Goal: Task Accomplishment & Management: Manage account settings

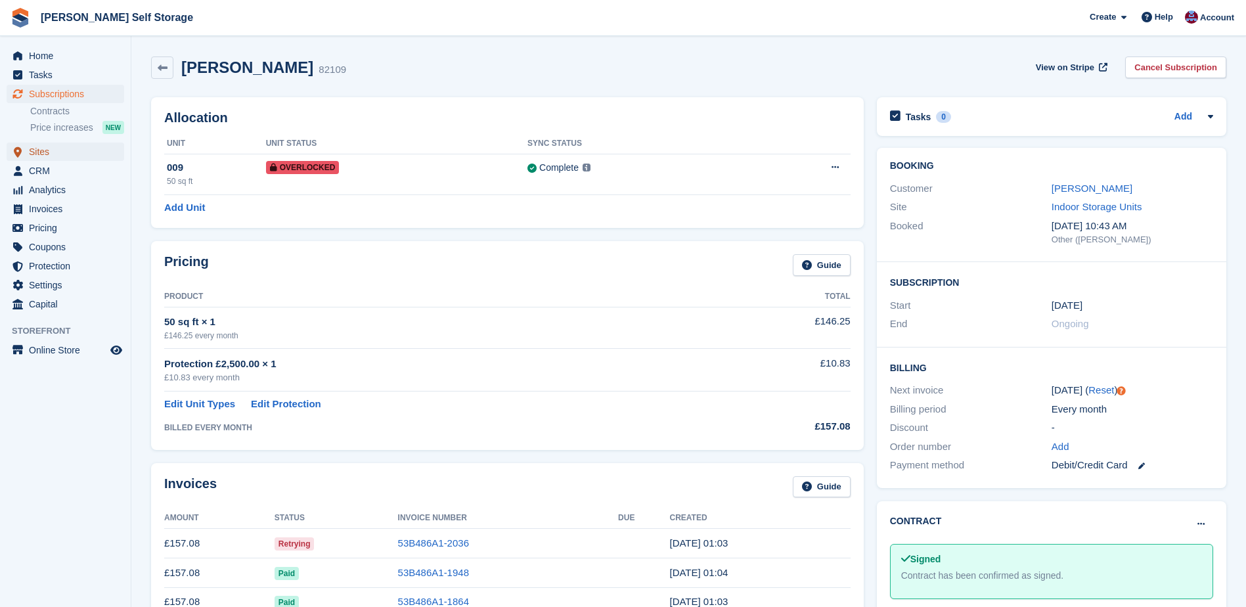
click at [36, 150] on span "Sites" at bounding box center [68, 152] width 79 height 18
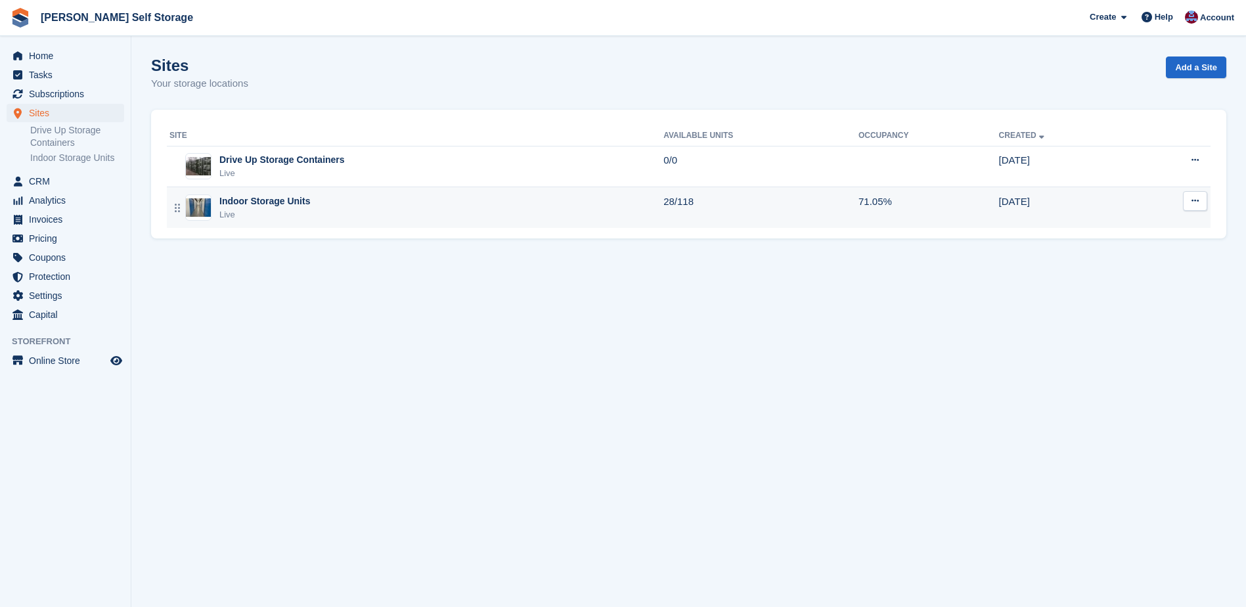
click at [291, 203] on div "Indoor Storage Units" at bounding box center [264, 201] width 91 height 14
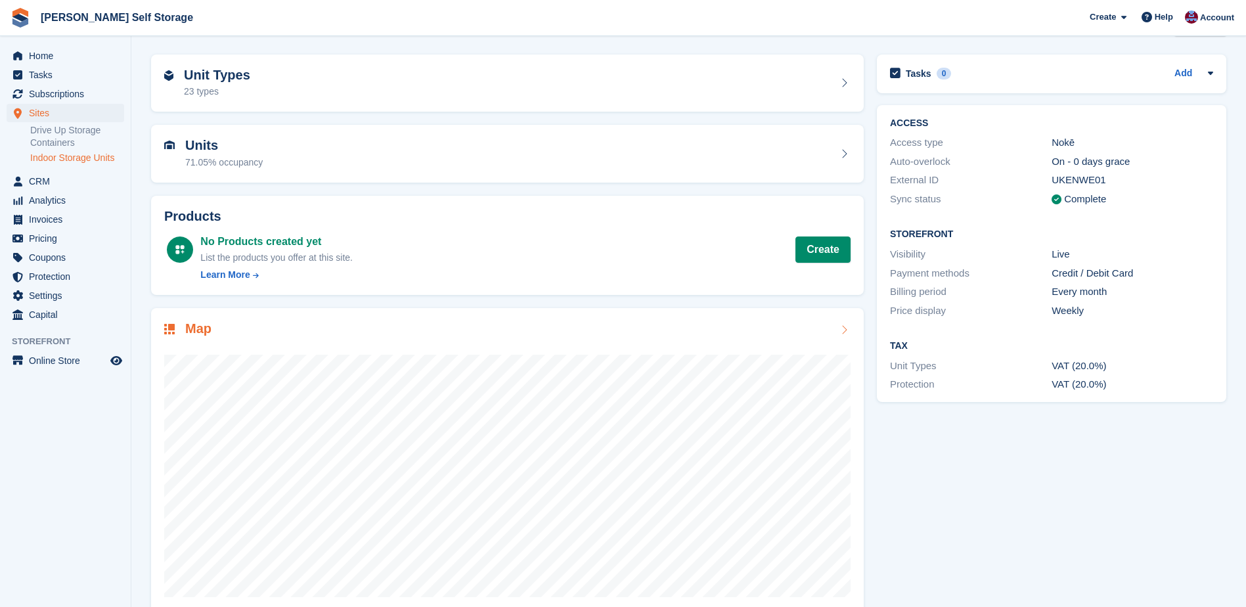
scroll to position [66, 0]
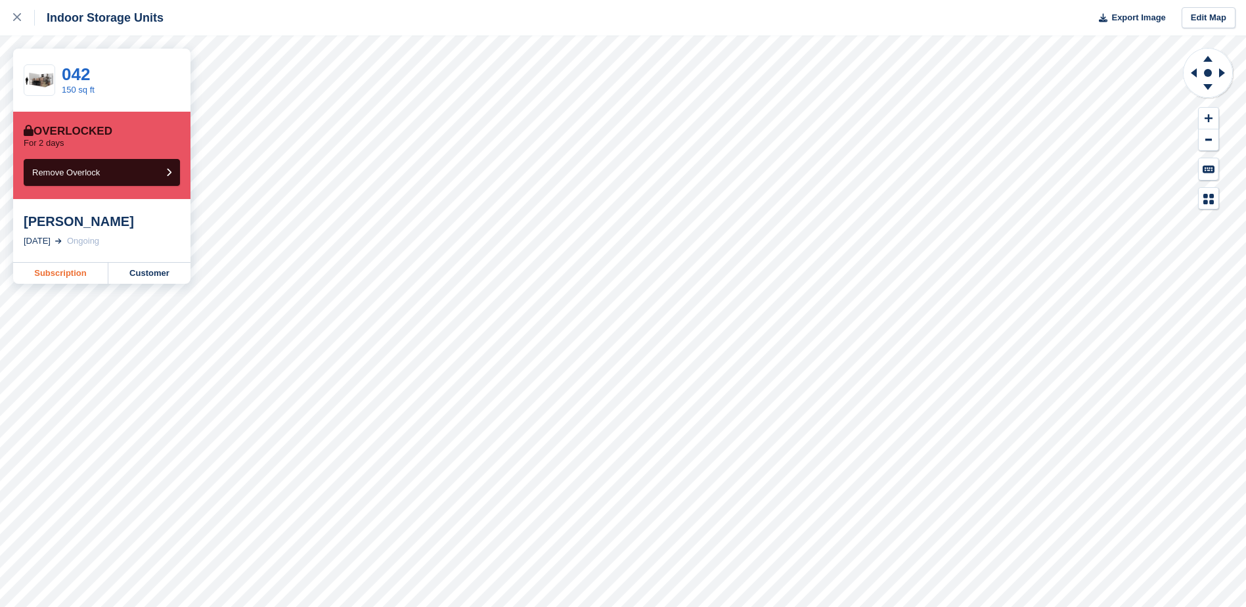
click at [57, 273] on link "Subscription" at bounding box center [60, 273] width 95 height 21
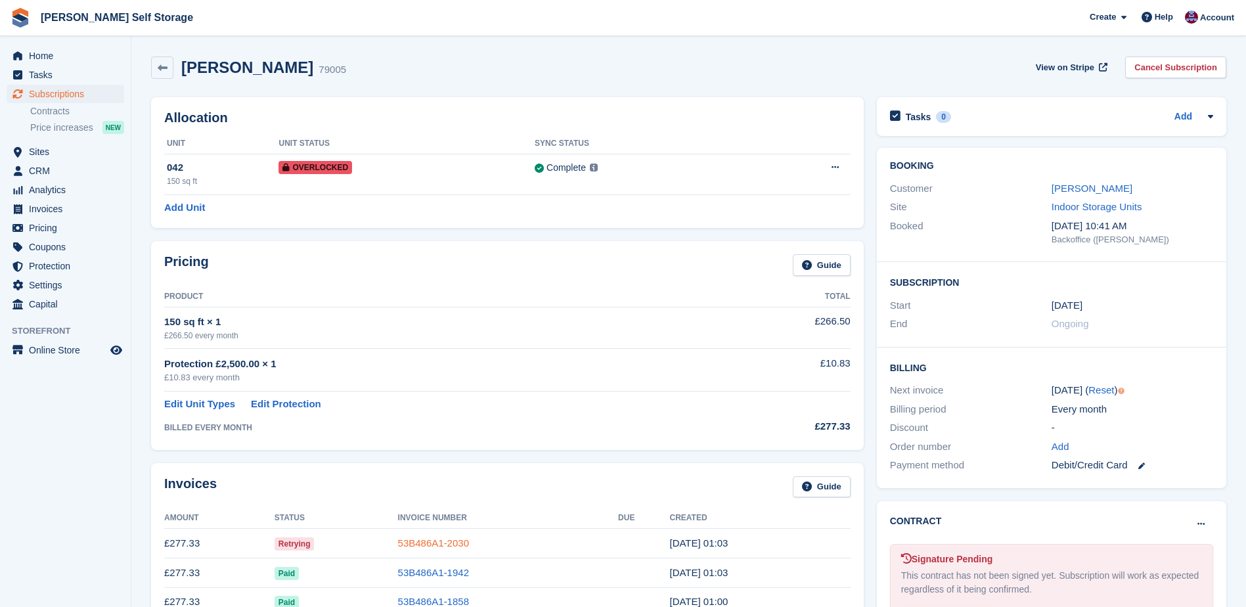
click at [431, 543] on link "53B486A1-2030" at bounding box center [433, 542] width 71 height 11
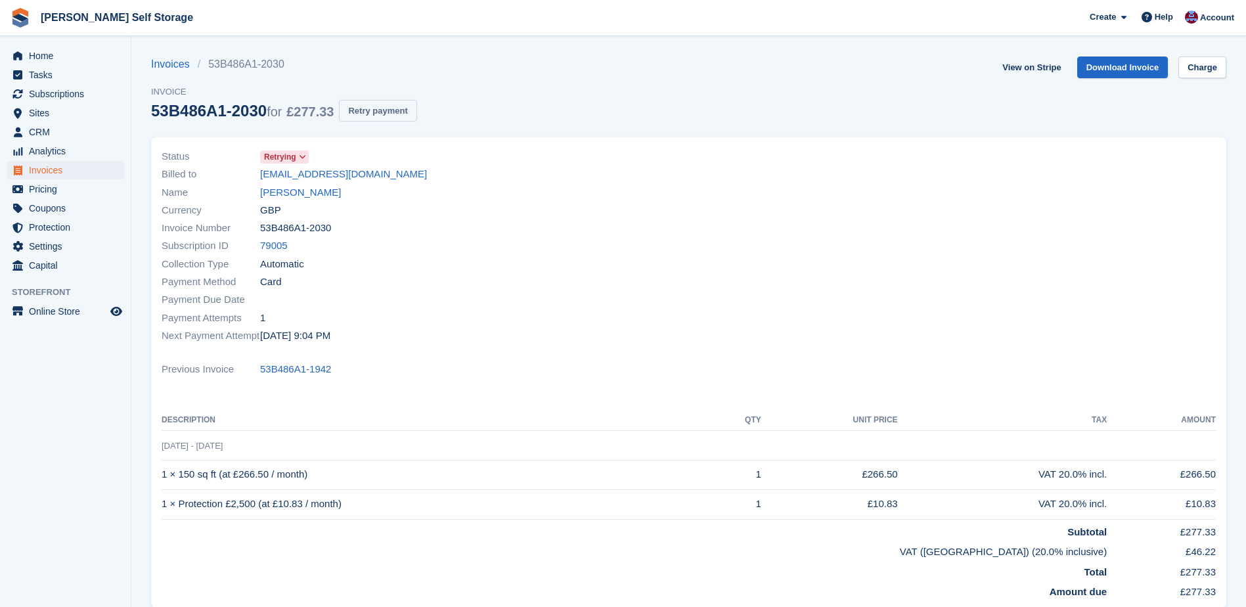
click at [380, 112] on button "Retry payment" at bounding box center [378, 111] width 78 height 22
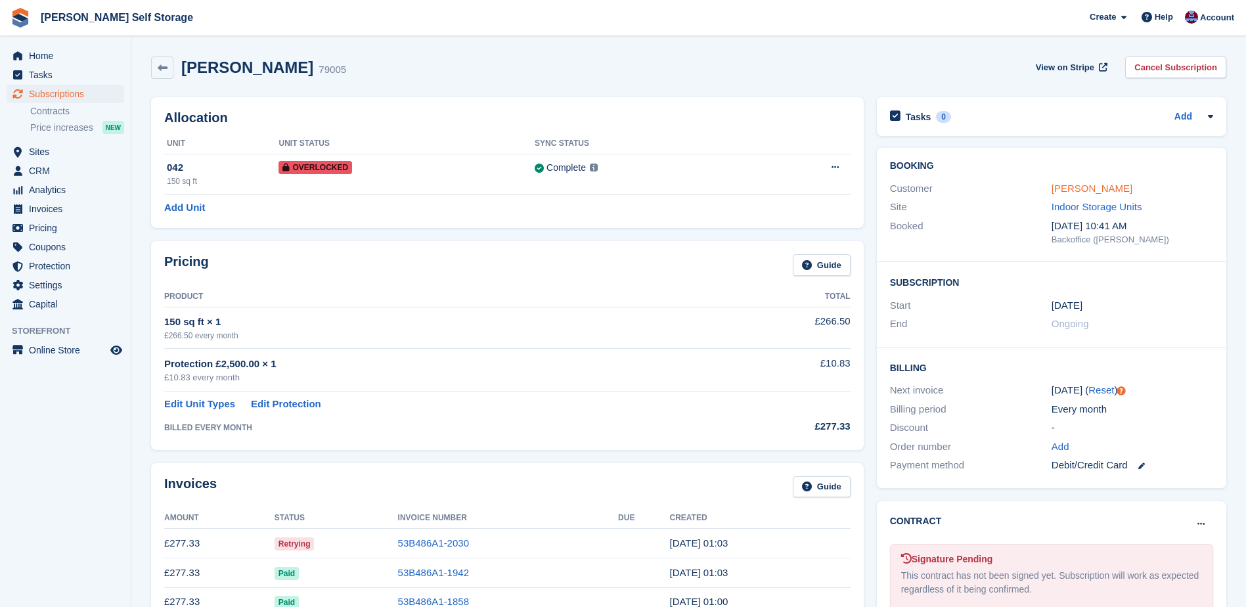
click at [1070, 187] on link "Andrew Reeve" at bounding box center [1092, 188] width 81 height 11
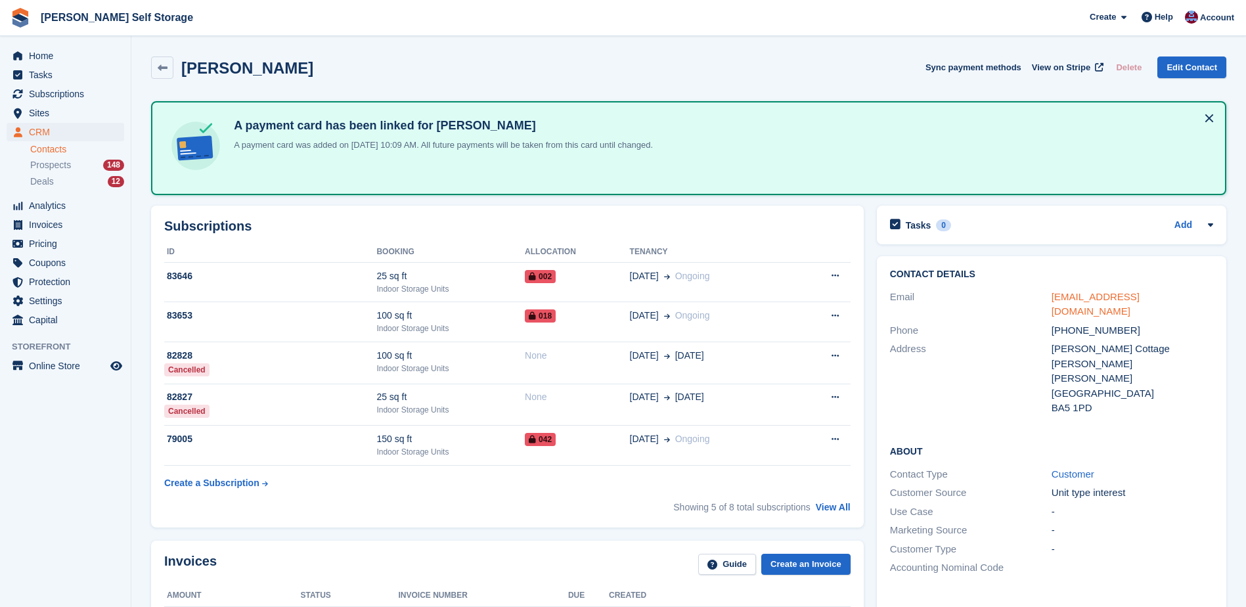
click at [1063, 298] on link "herbertsfarm@gmail.com" at bounding box center [1096, 304] width 88 height 26
click at [40, 57] on span "Home" at bounding box center [68, 56] width 79 height 18
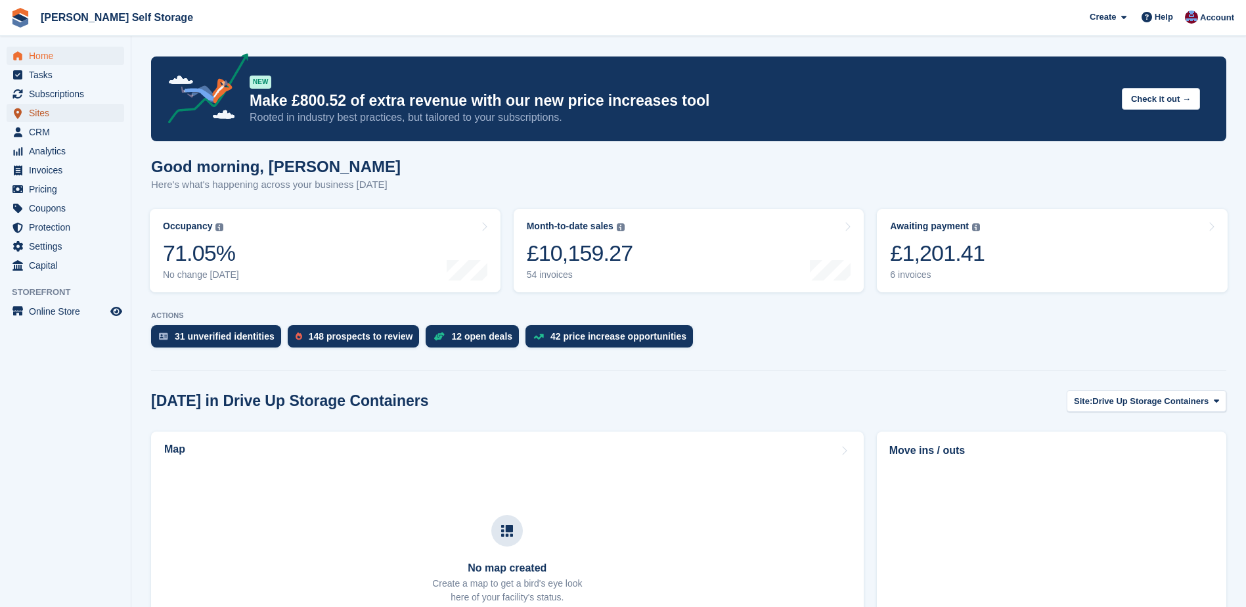
click at [35, 110] on span "Sites" at bounding box center [68, 113] width 79 height 18
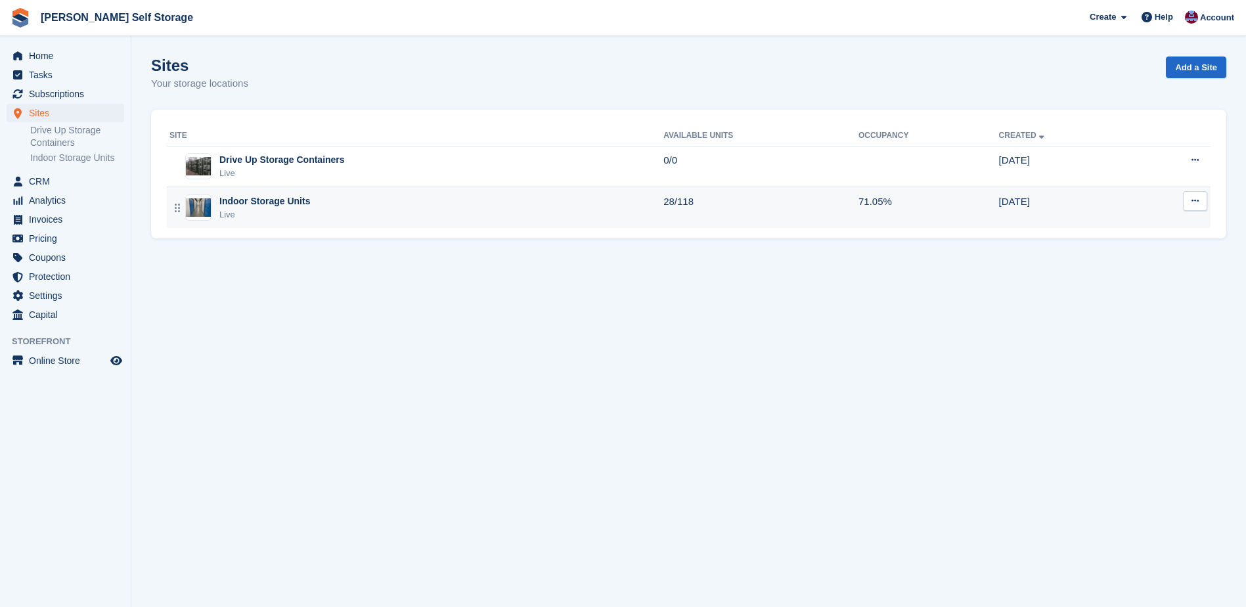
click at [225, 208] on div "Live" at bounding box center [264, 214] width 91 height 13
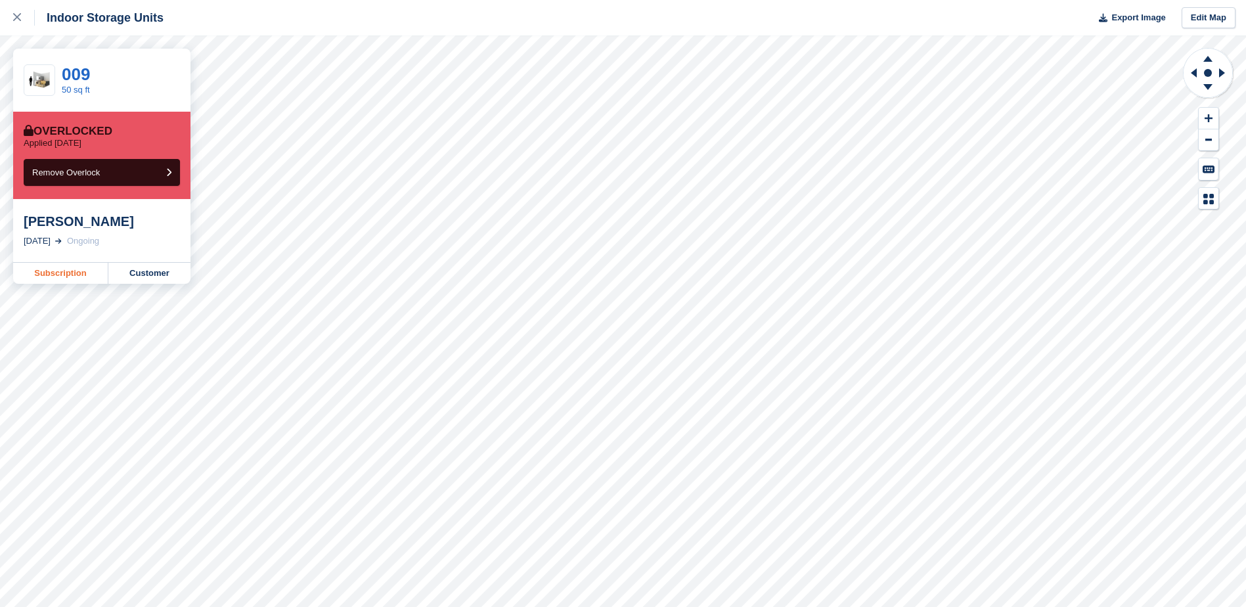
click at [37, 274] on link "Subscription" at bounding box center [60, 273] width 95 height 21
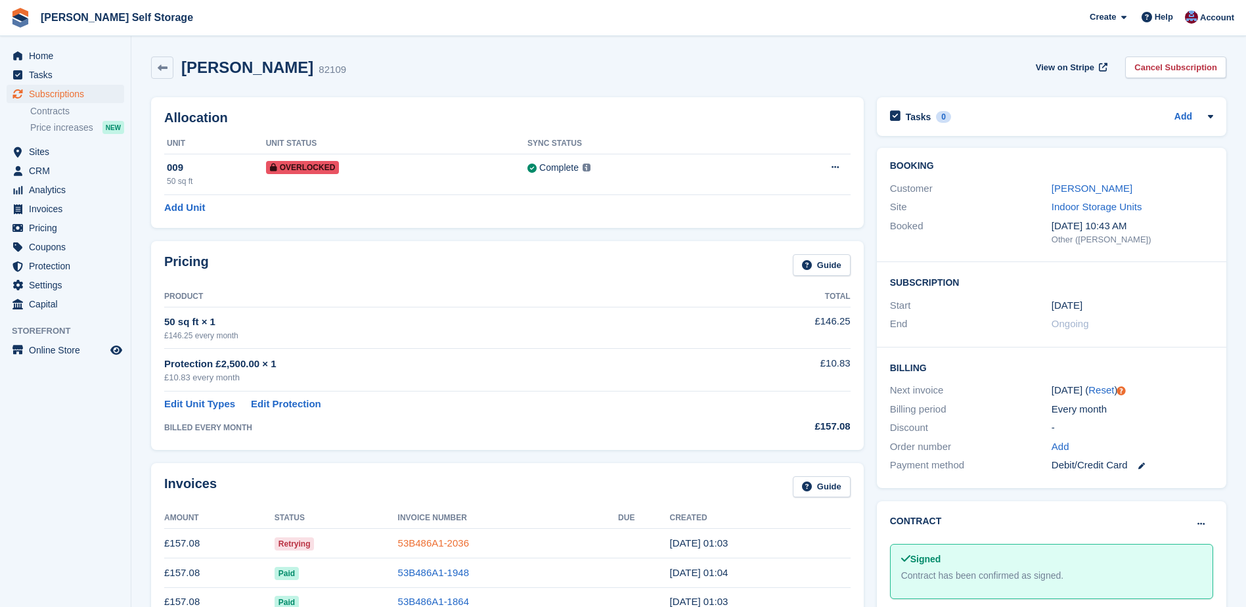
click at [437, 545] on link "53B486A1-2036" at bounding box center [433, 542] width 71 height 11
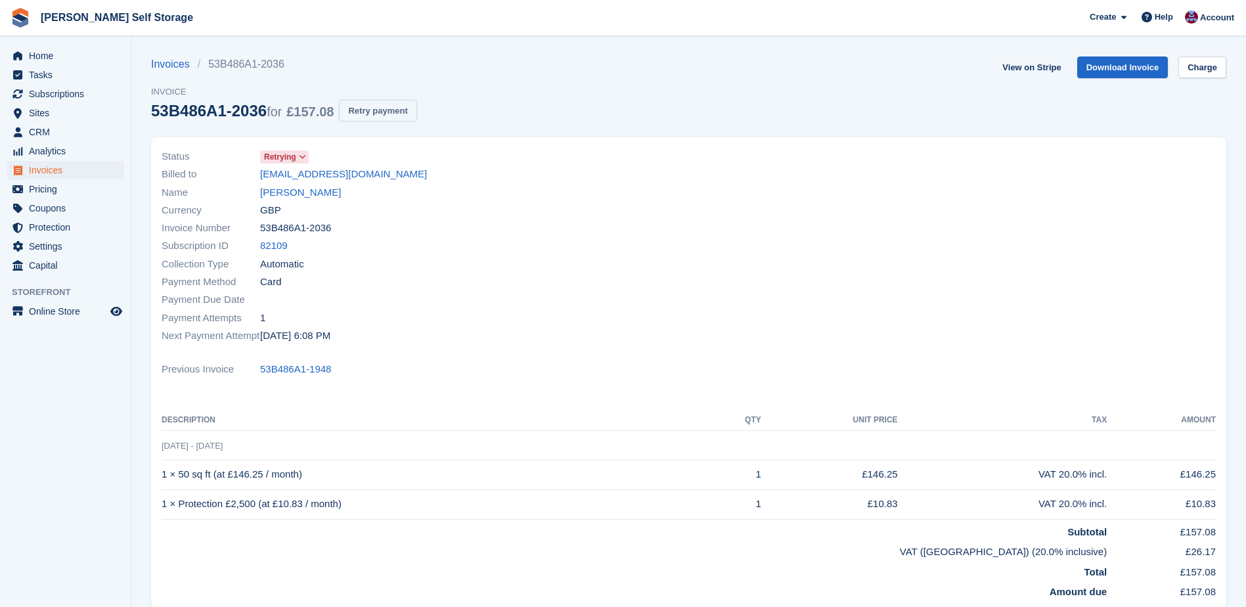
click at [392, 106] on button "Retry payment" at bounding box center [378, 111] width 78 height 22
